Goal: Transaction & Acquisition: Purchase product/service

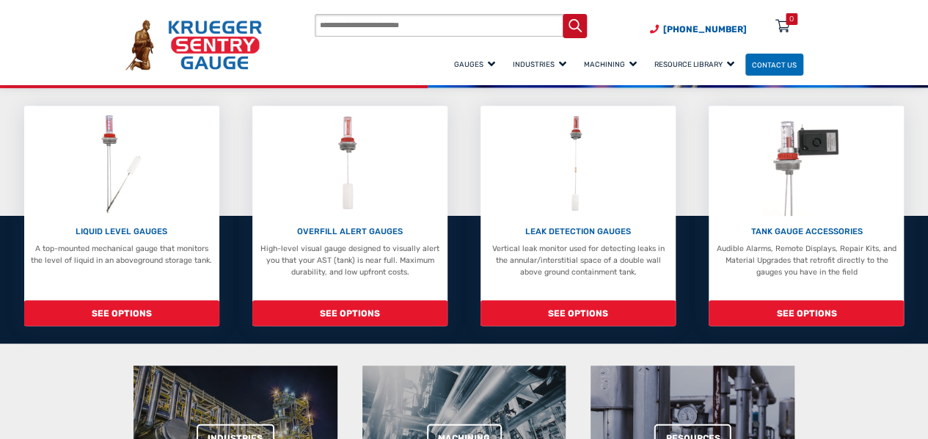
scroll to position [257, 0]
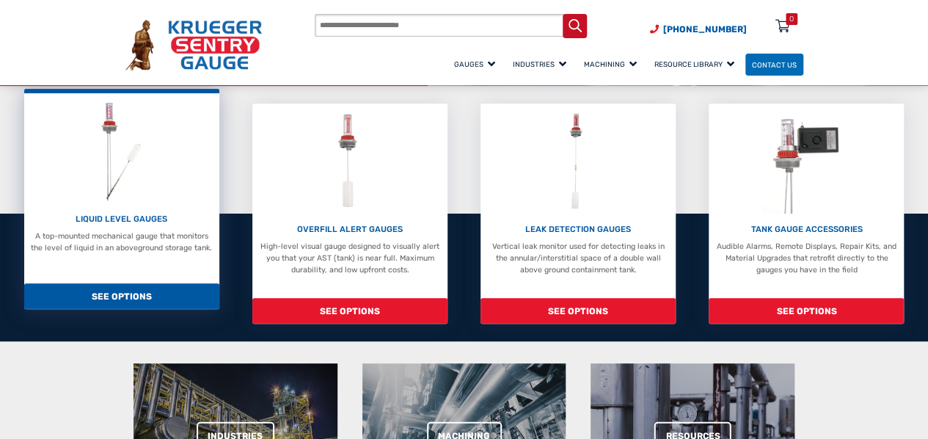
click at [142, 194] on img at bounding box center [121, 151] width 59 height 105
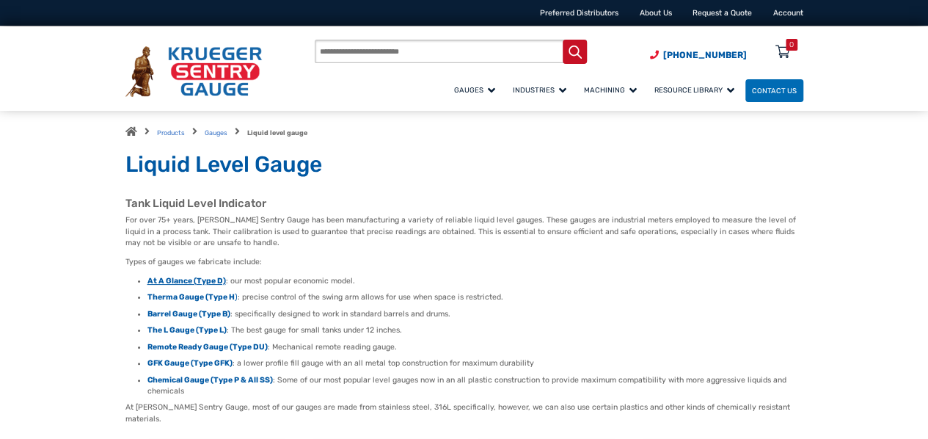
click at [197, 283] on strong "At A Glance (Type D)" at bounding box center [187, 281] width 79 height 10
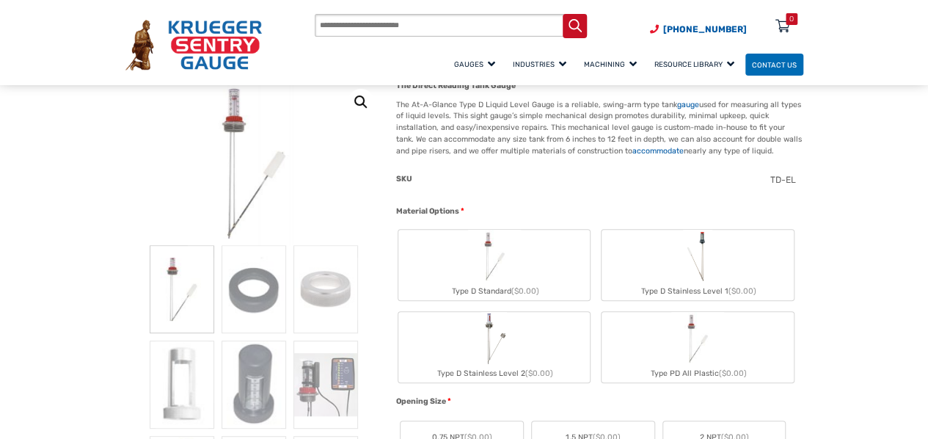
scroll to position [232, 0]
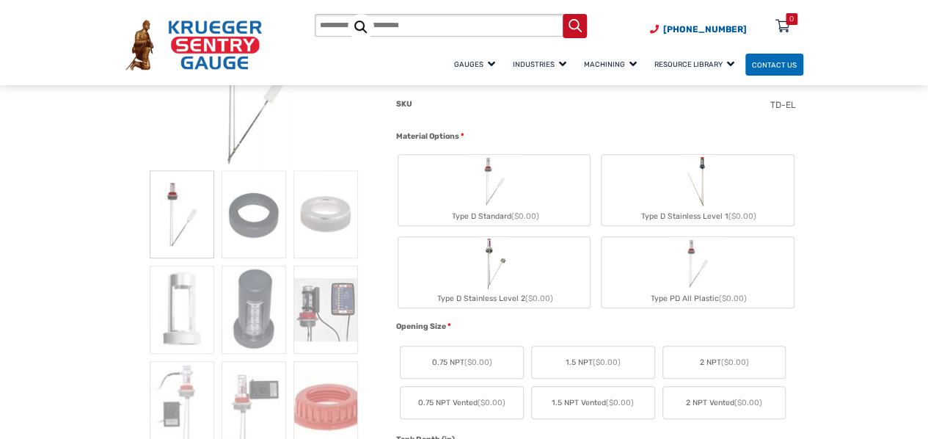
click at [517, 183] on img "Type D Standard" at bounding box center [494, 181] width 53 height 53
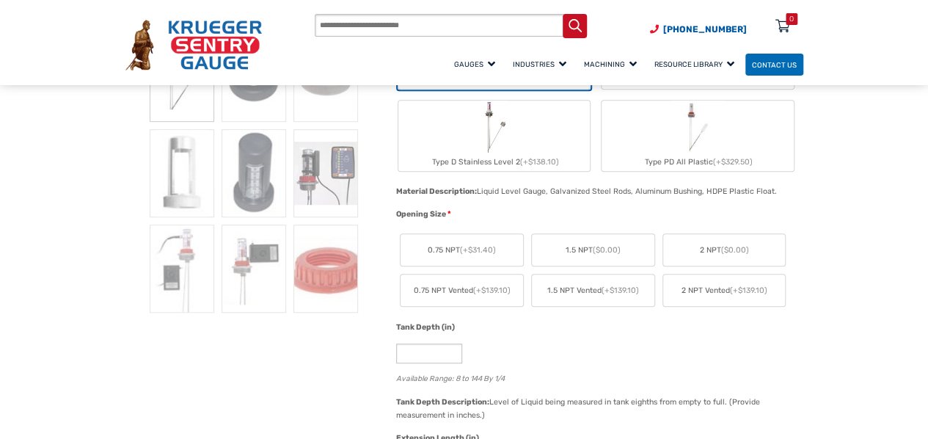
scroll to position [370, 0]
click at [586, 258] on label "1.5 NPT ($0.00)" at bounding box center [593, 249] width 123 height 32
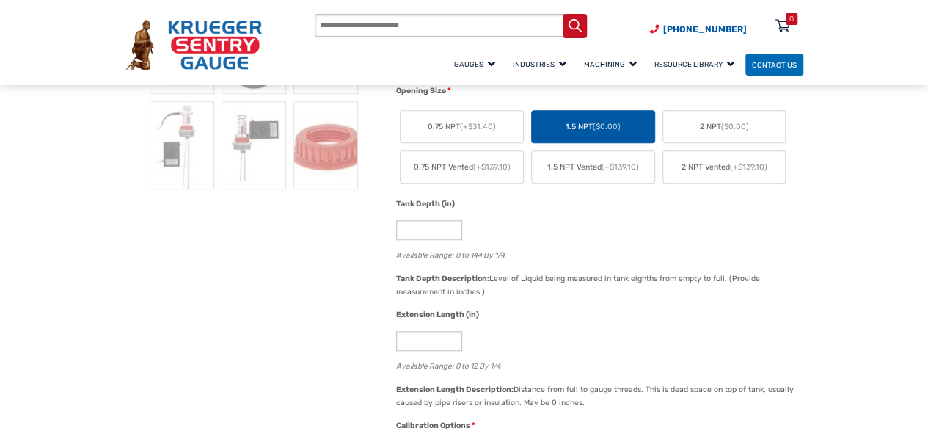
scroll to position [498, 0]
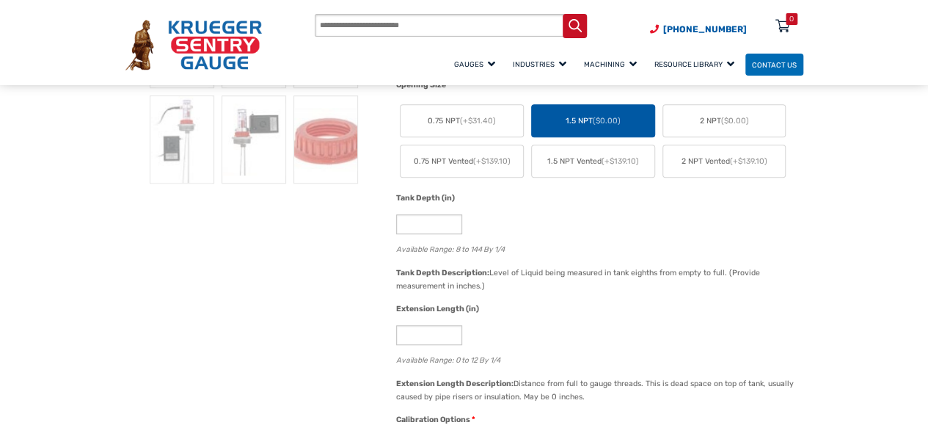
click at [564, 239] on div "Tank Depth (in) * Available Range: 8 to 144 By 1/4" at bounding box center [596, 228] width 407 height 73
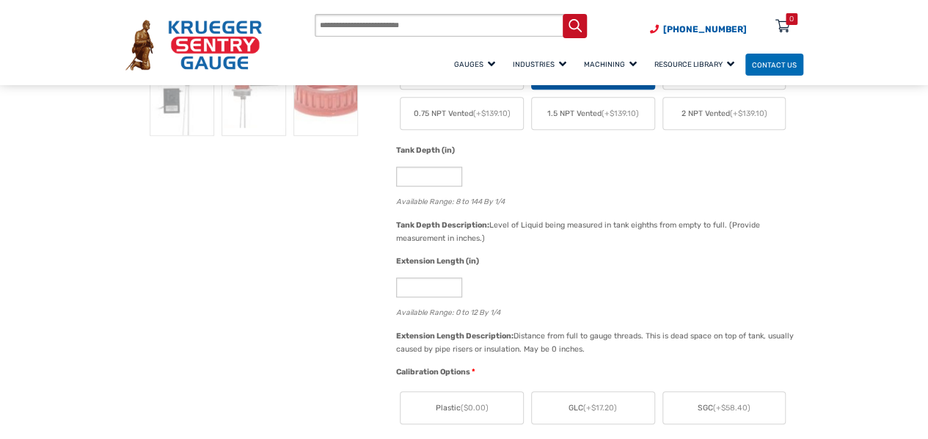
scroll to position [546, 0]
click at [439, 168] on input "*" at bounding box center [429, 176] width 66 height 20
type input "*"
click at [449, 172] on input "**" at bounding box center [429, 176] width 66 height 20
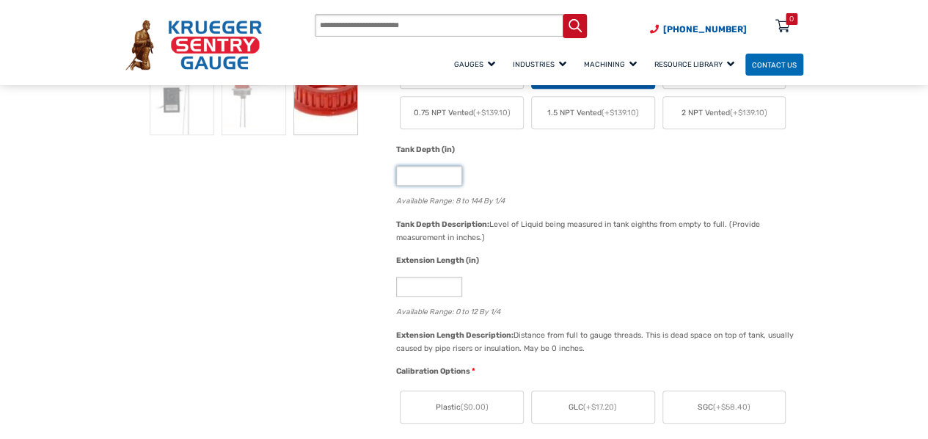
click at [449, 172] on input "**" at bounding box center [429, 176] width 66 height 20
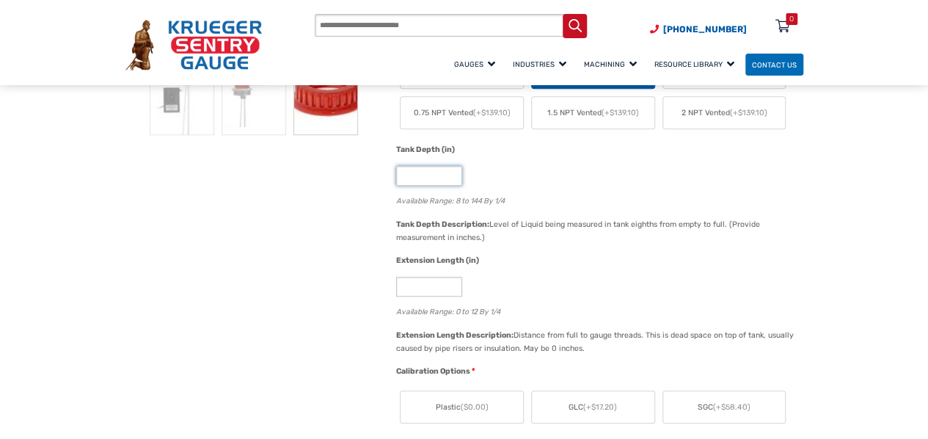
type input "**"
click at [449, 172] on input "**" at bounding box center [429, 176] width 66 height 20
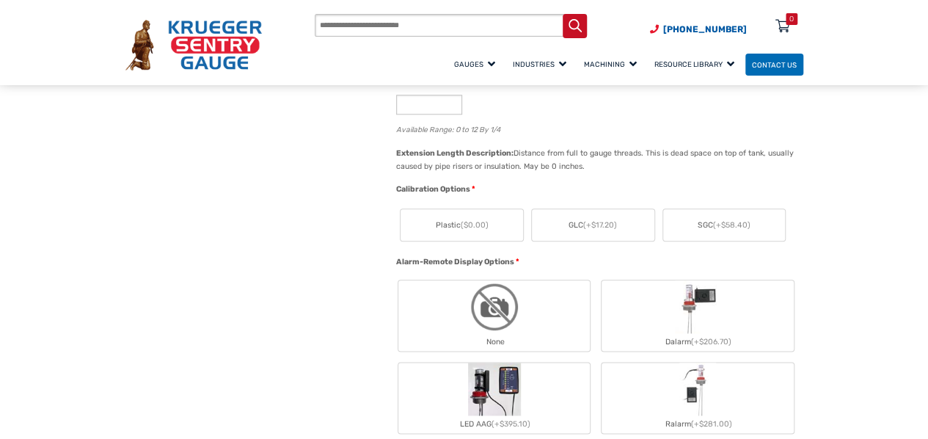
scroll to position [729, 0]
click at [473, 239] on label "Plastic ($0.00)" at bounding box center [462, 224] width 123 height 32
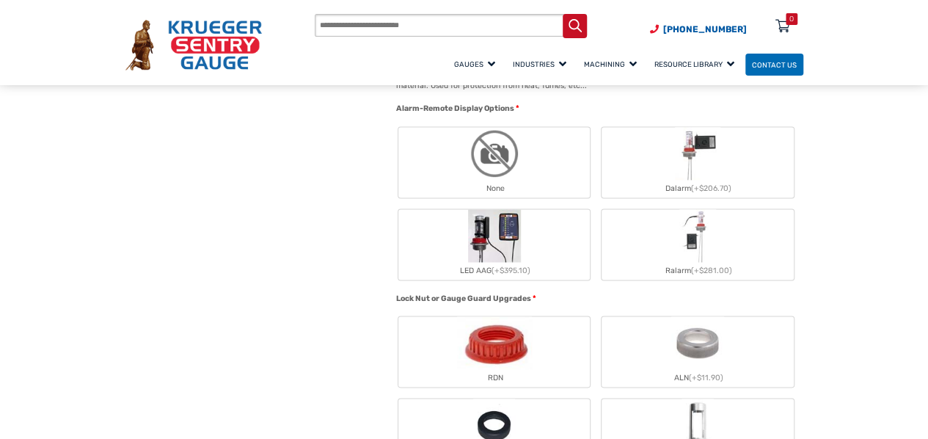
scroll to position [918, 0]
click at [539, 186] on div "None" at bounding box center [495, 190] width 192 height 18
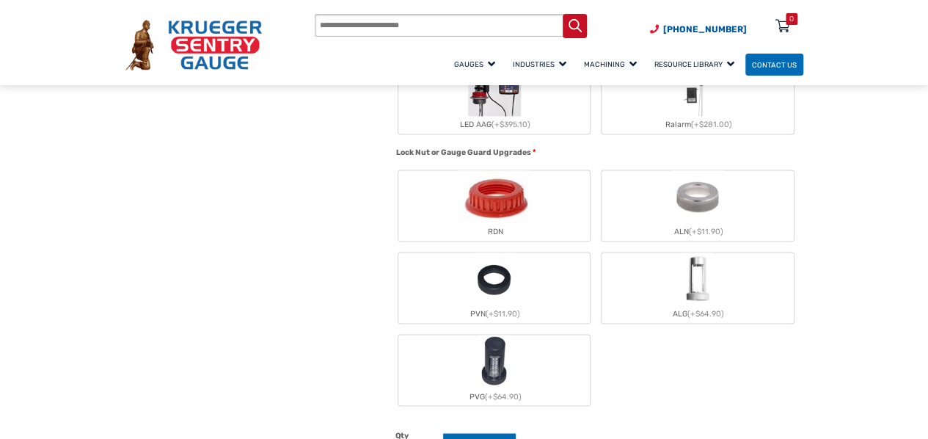
scroll to position [1067, 0]
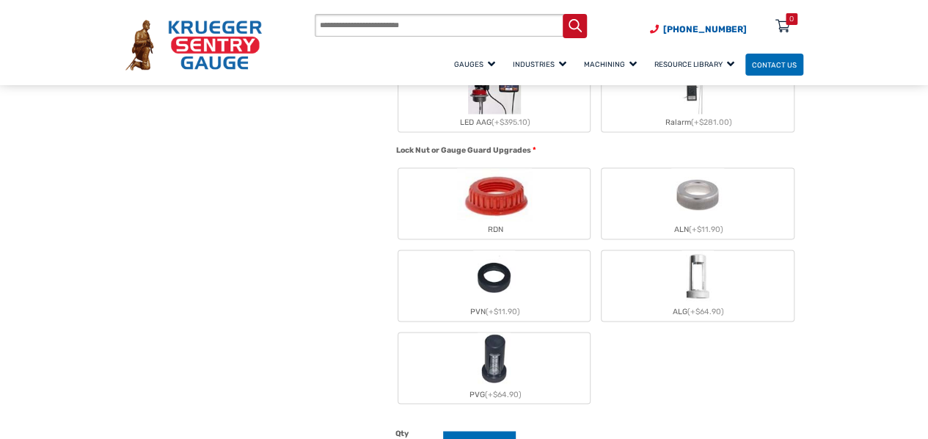
click at [546, 224] on div "RDN" at bounding box center [495, 230] width 192 height 18
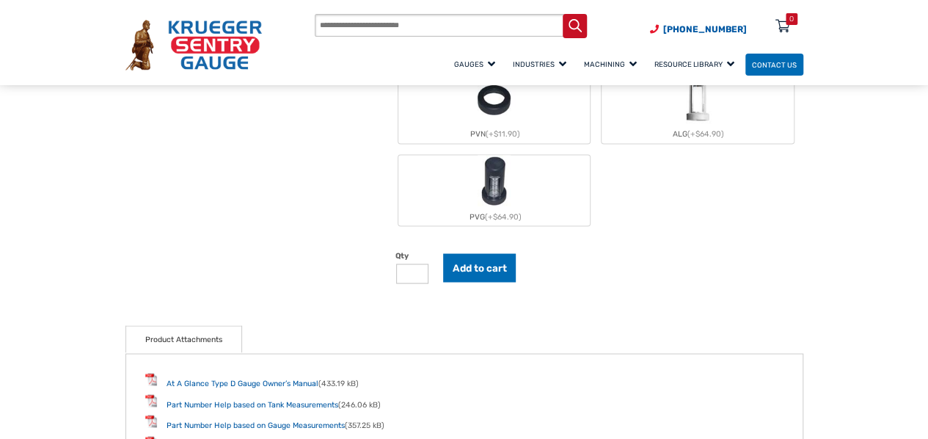
scroll to position [1240, 0]
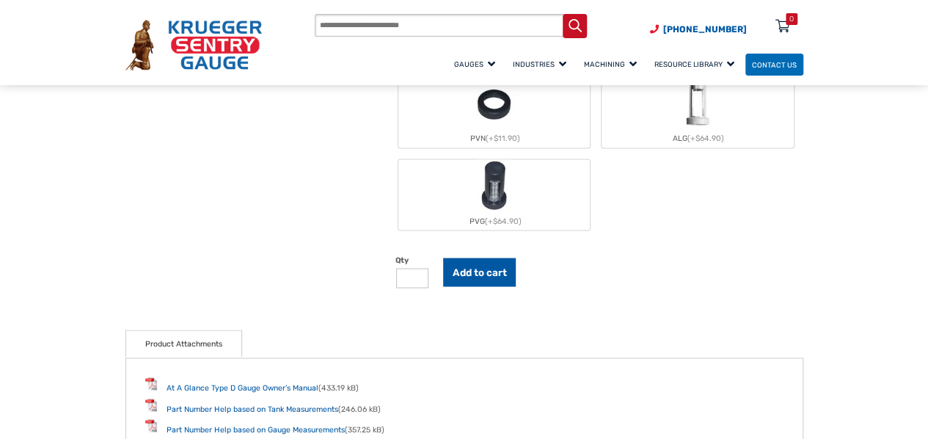
click at [482, 268] on button "Add to cart" at bounding box center [479, 272] width 73 height 29
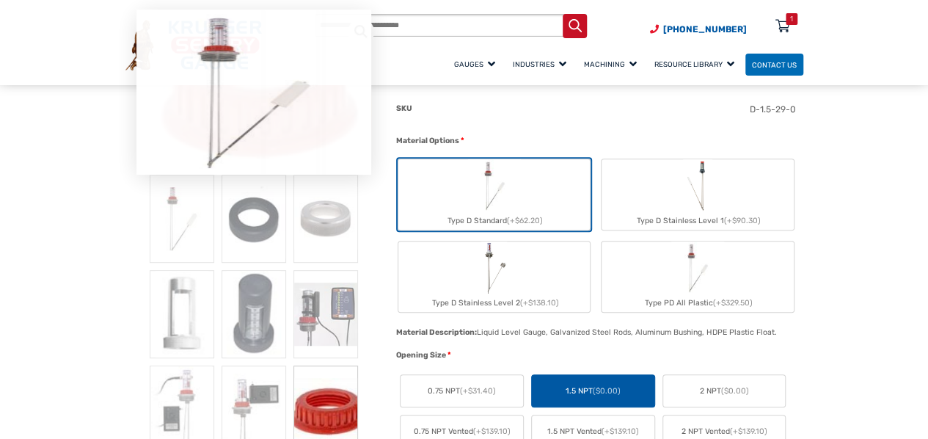
scroll to position [0, 0]
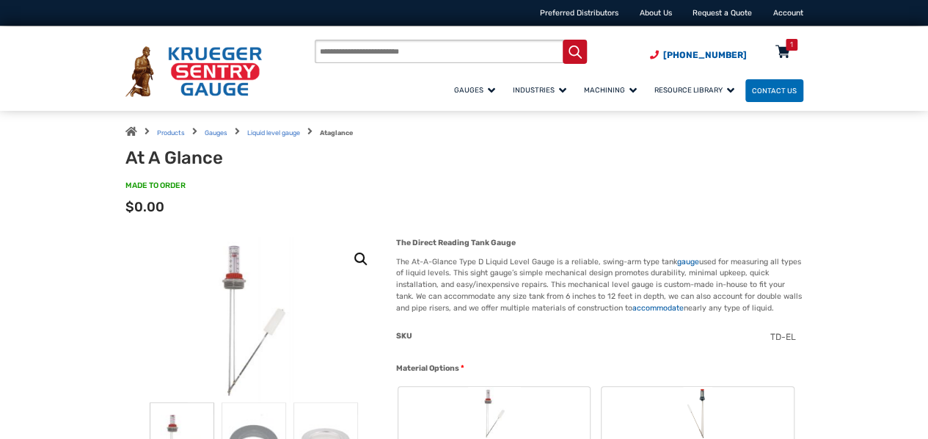
click at [787, 51] on div "1" at bounding box center [792, 45] width 12 height 12
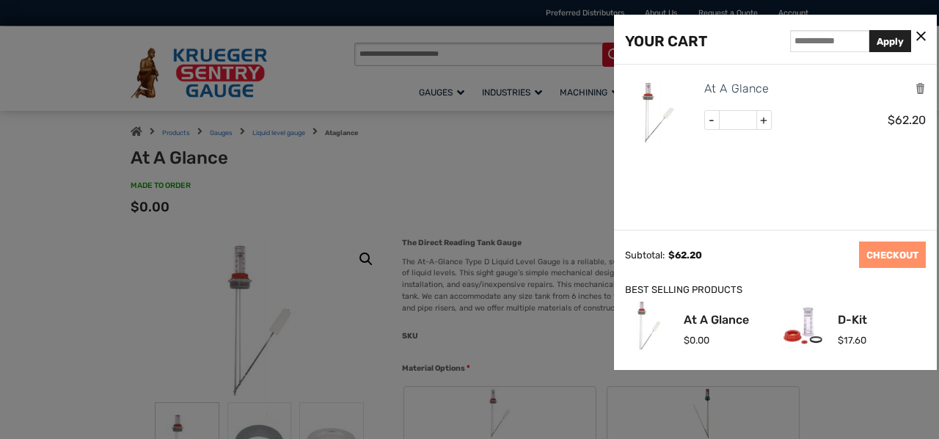
click at [920, 35] on icon at bounding box center [922, 36] width 10 height 15
